Goal: Register for event/course

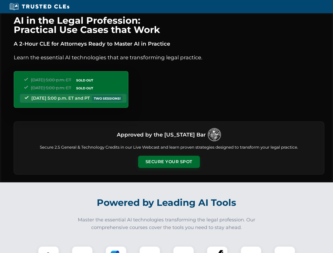
click at [168, 162] on button "Secure Your Spot" at bounding box center [169, 162] width 62 height 12
click at [48, 249] on img at bounding box center [48, 256] width 15 height 15
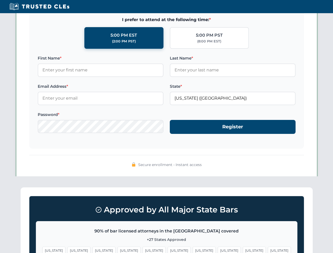
click at [192, 249] on span "[US_STATE]" at bounding box center [203, 250] width 23 height 8
click at [242, 249] on span "[US_STATE]" at bounding box center [253, 250] width 23 height 8
